Goal: Information Seeking & Learning: Learn about a topic

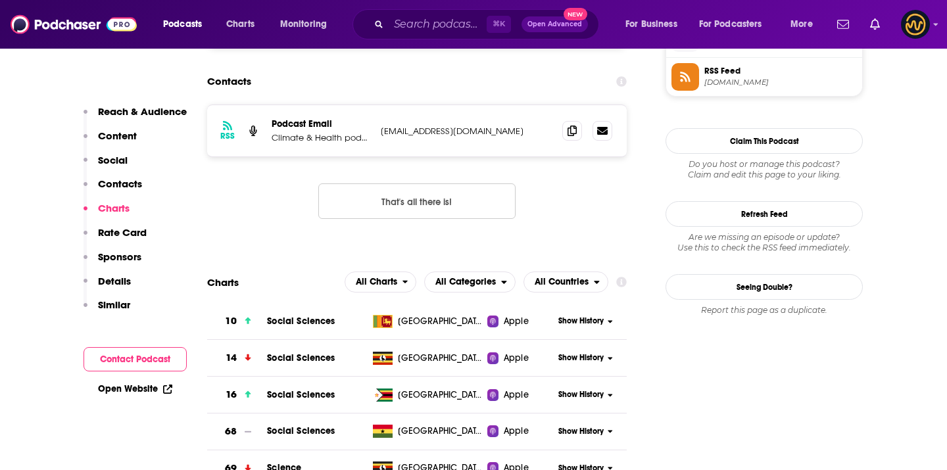
scroll to position [974, 0]
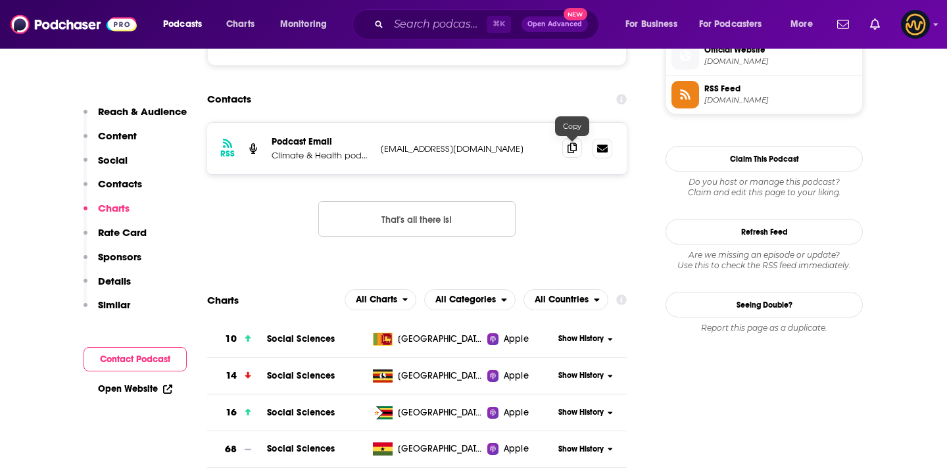
click at [571, 147] on icon at bounding box center [571, 148] width 9 height 11
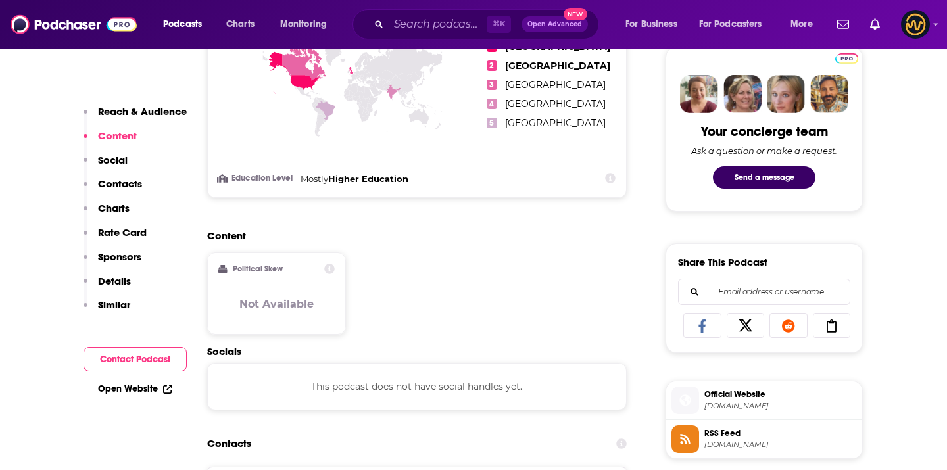
scroll to position [903, 0]
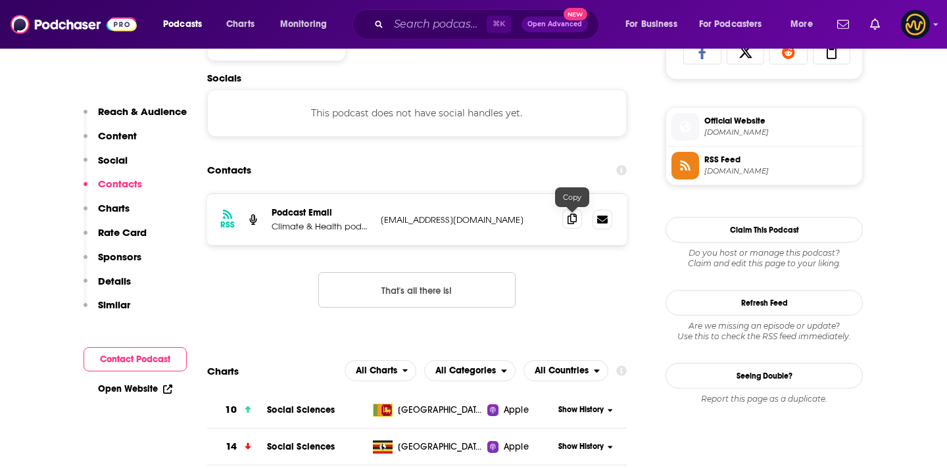
click at [575, 222] on icon at bounding box center [571, 219] width 9 height 11
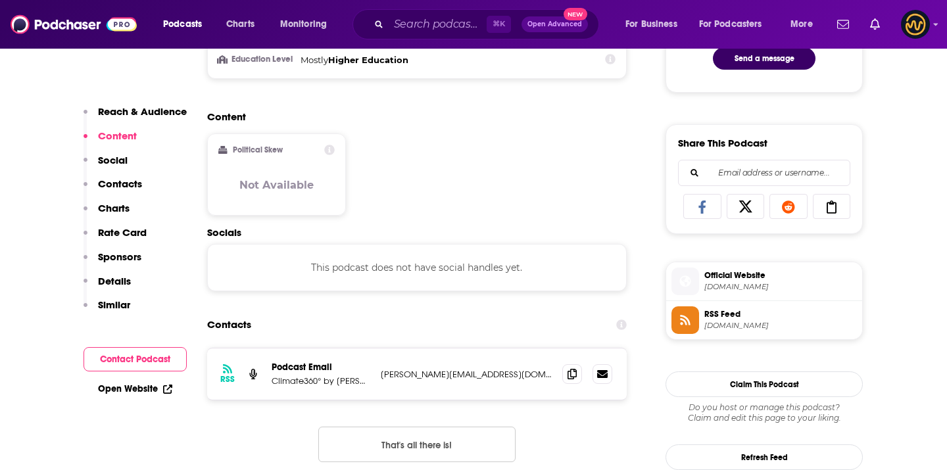
scroll to position [762, 0]
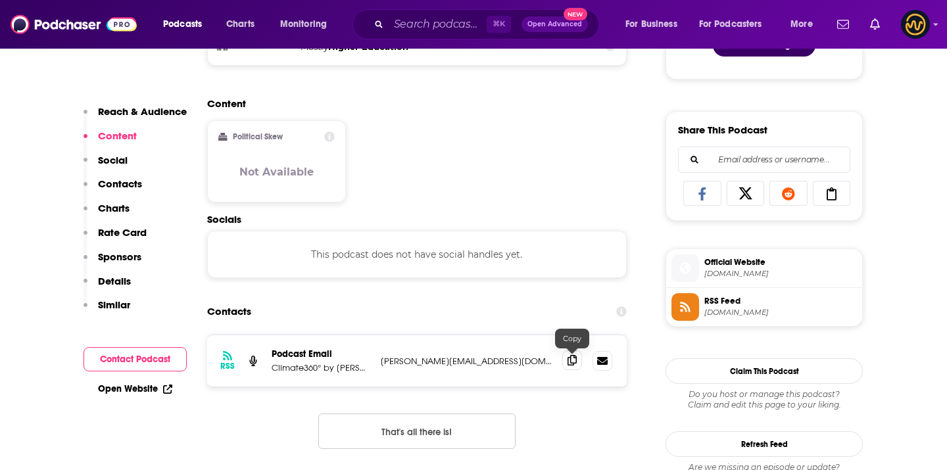
click at [567, 363] on icon at bounding box center [571, 360] width 9 height 11
